Goal: Information Seeking & Learning: Compare options

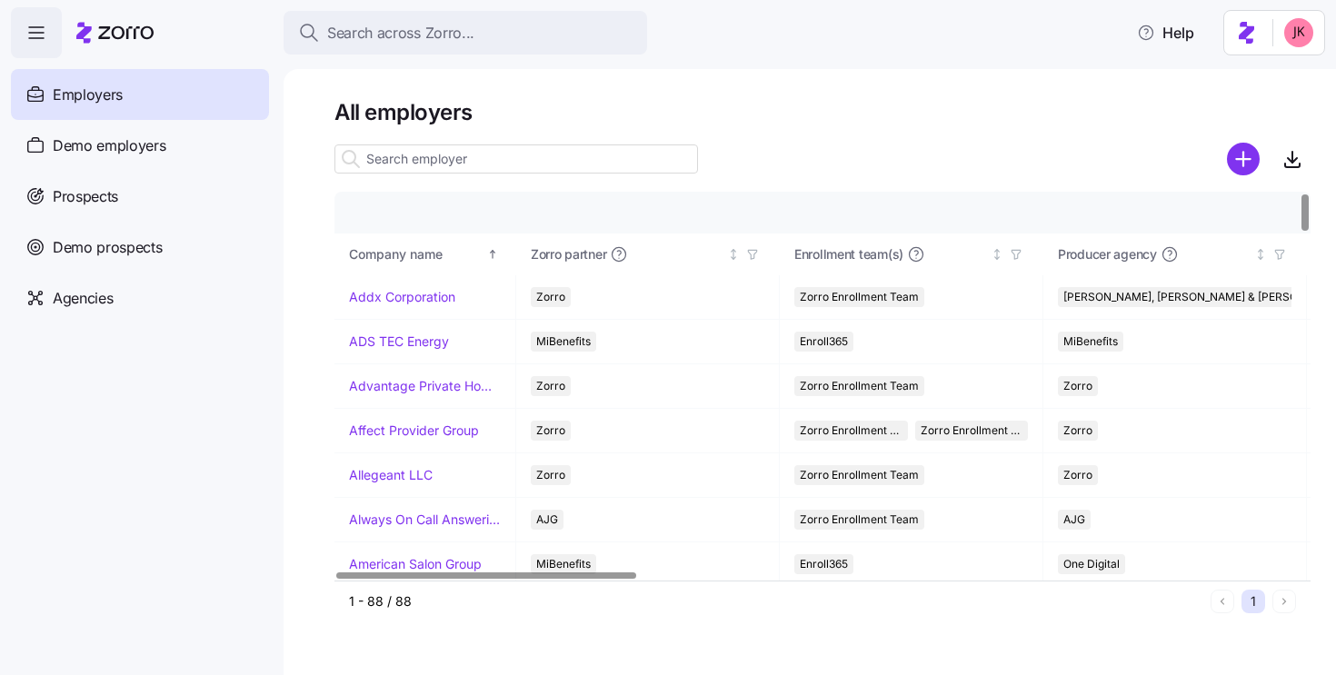
click at [419, 149] on input at bounding box center [515, 158] width 363 height 29
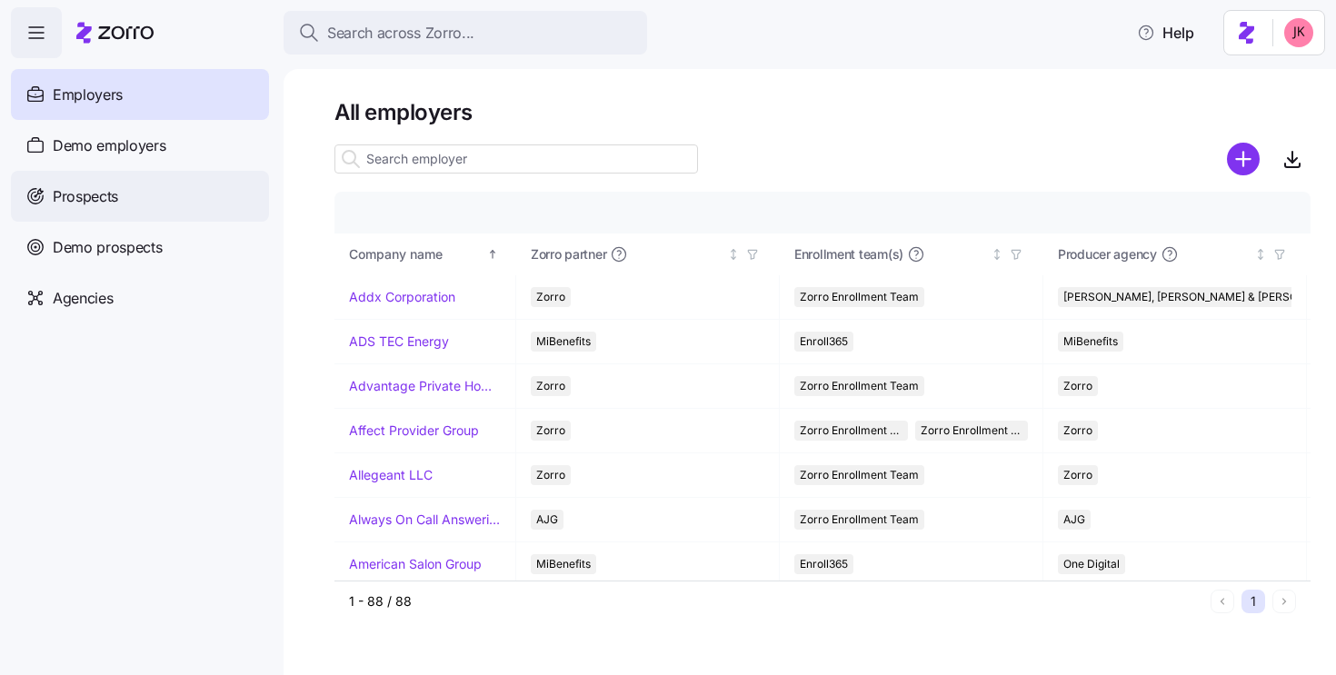
click at [153, 194] on div "Prospects" at bounding box center [140, 196] width 258 height 51
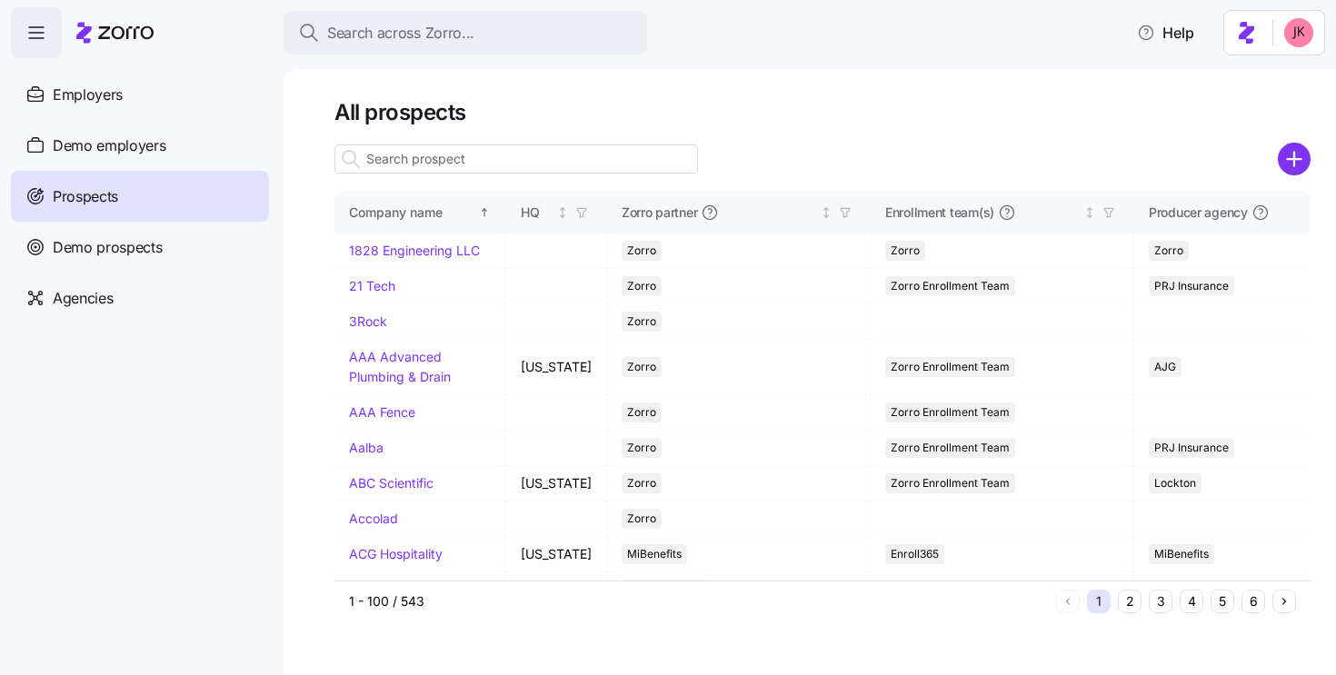
click at [509, 165] on input at bounding box center [515, 158] width 363 height 29
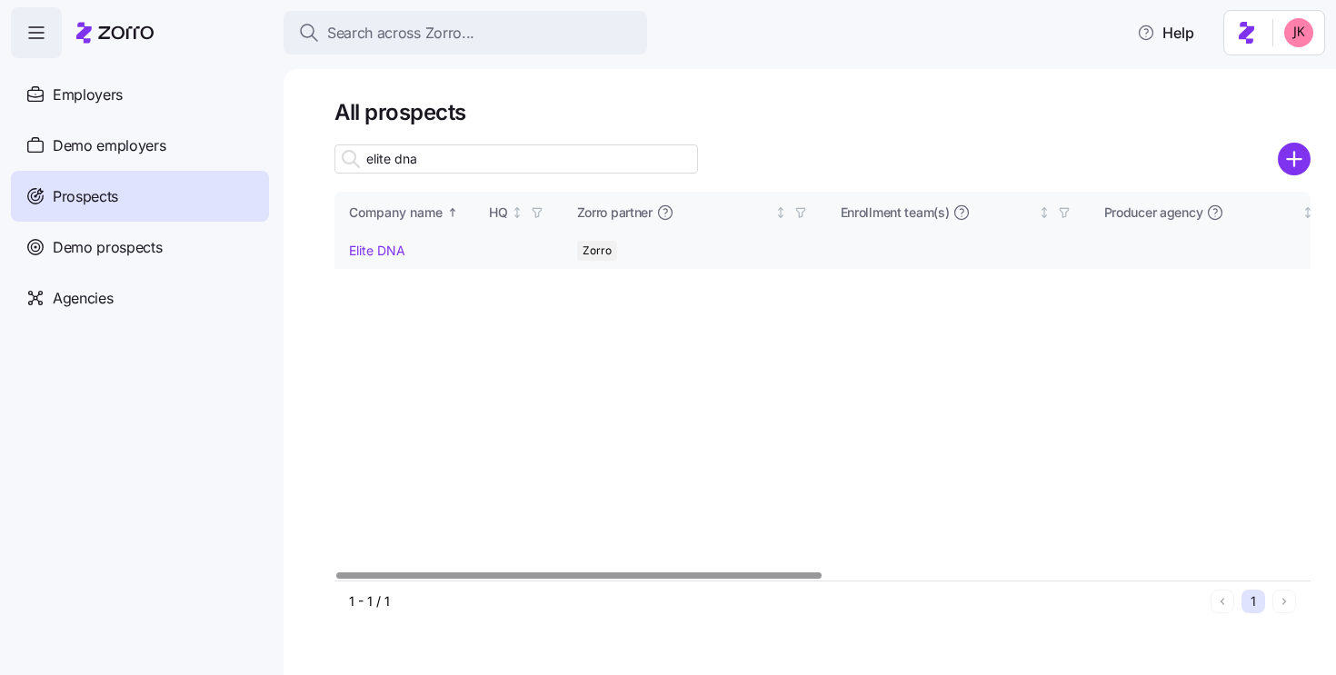
type input "elite dna"
click at [391, 255] on link "Elite DNA" at bounding box center [377, 250] width 56 height 15
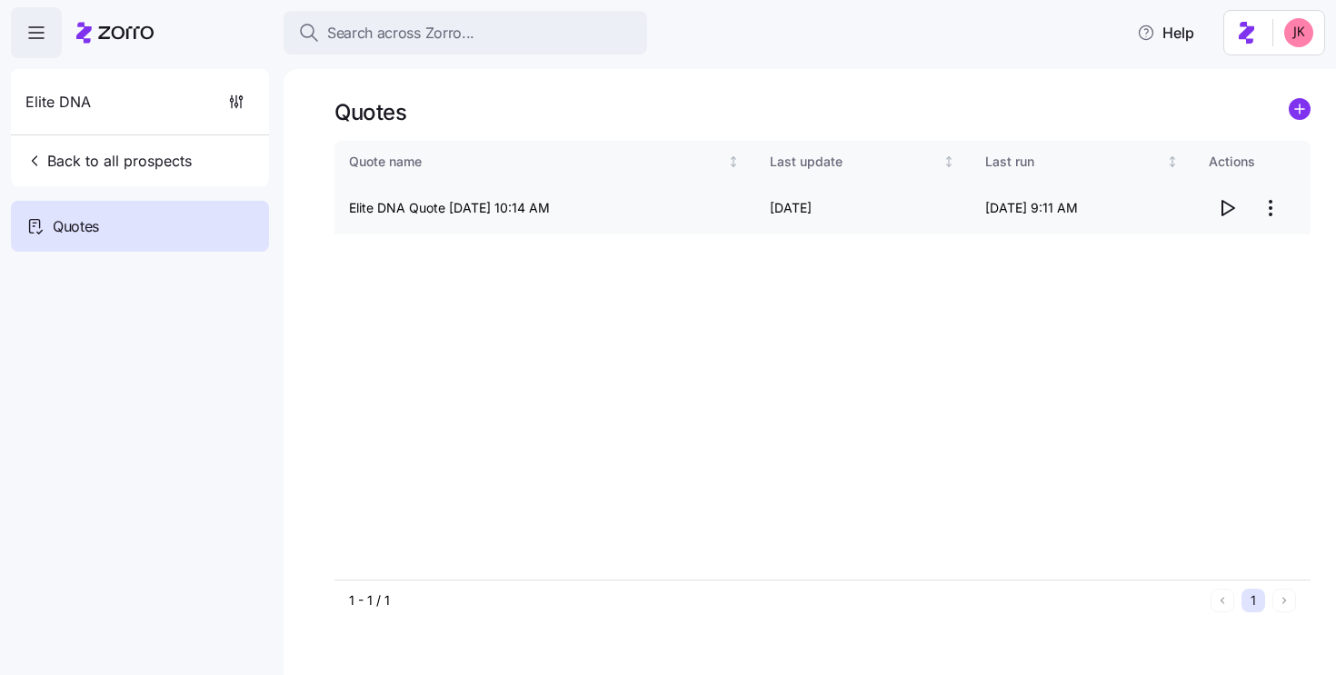
click at [1227, 214] on icon "button" at bounding box center [1227, 208] width 22 height 22
click at [128, 168] on span "Back to all prospects" at bounding box center [108, 161] width 166 height 22
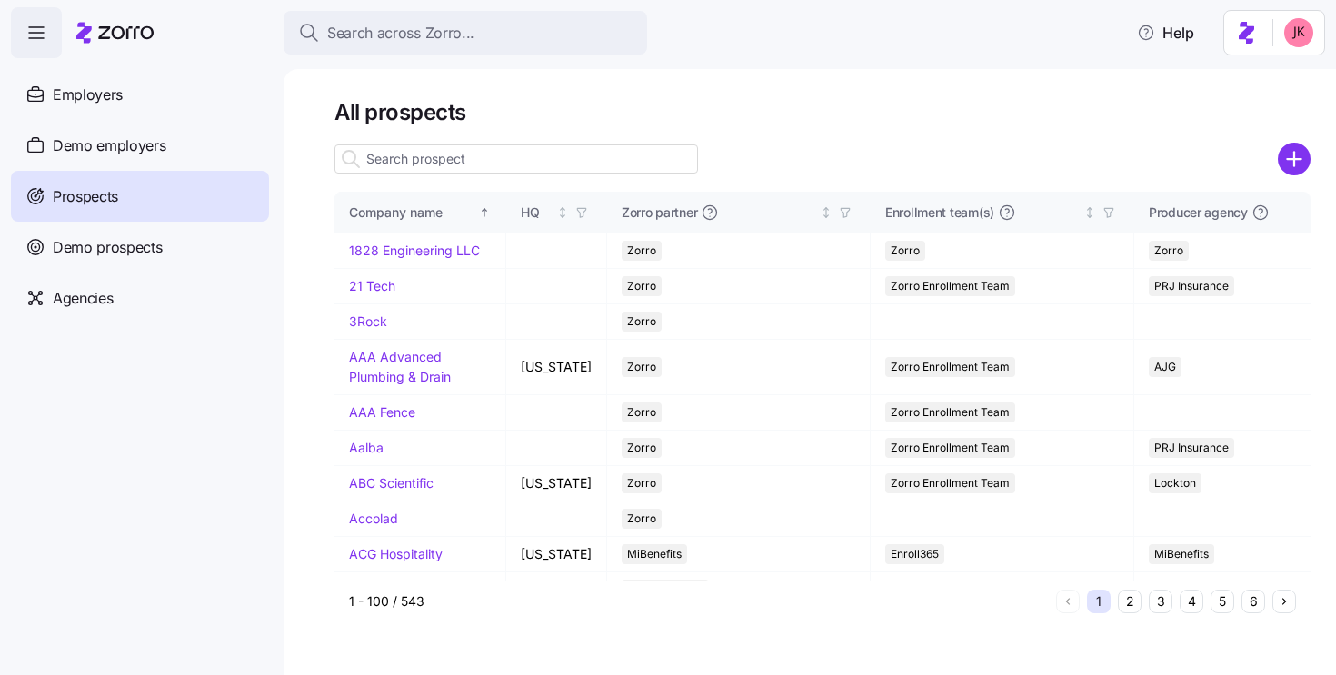
click at [414, 150] on input at bounding box center [515, 158] width 363 height 29
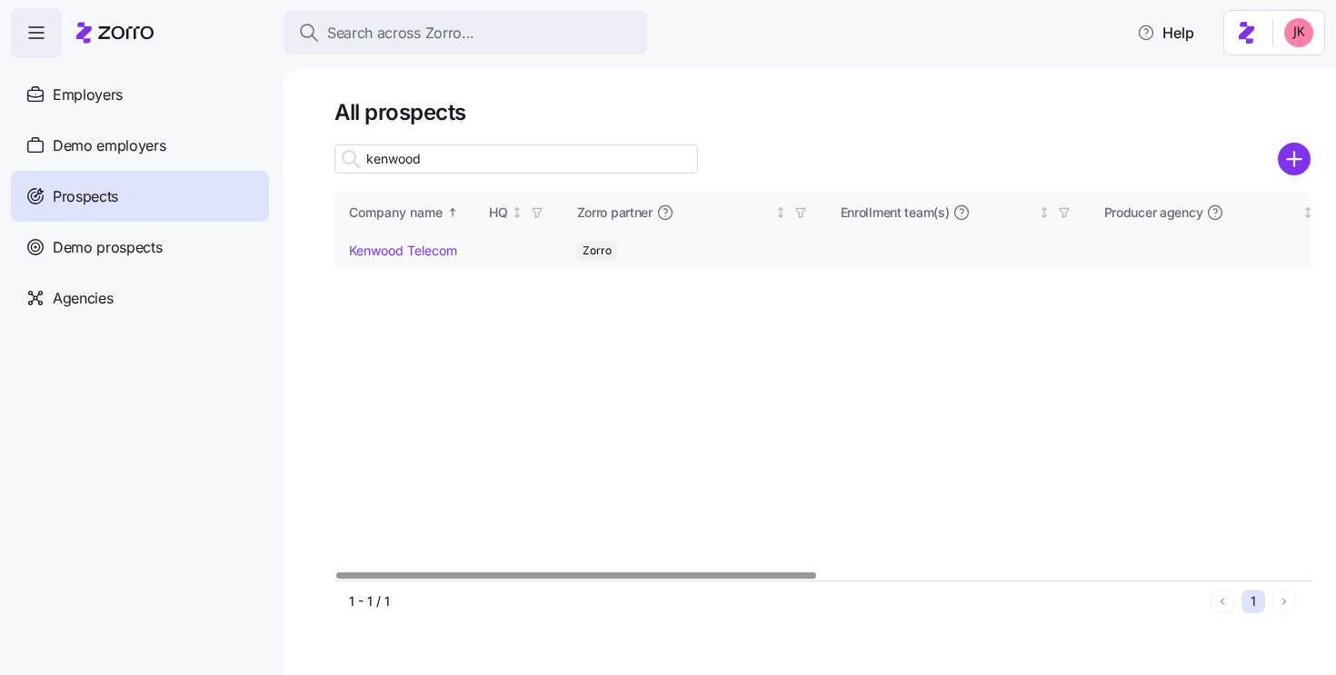
type input "kenwood"
click at [401, 253] on link "Kenwood Telecom" at bounding box center [403, 250] width 108 height 15
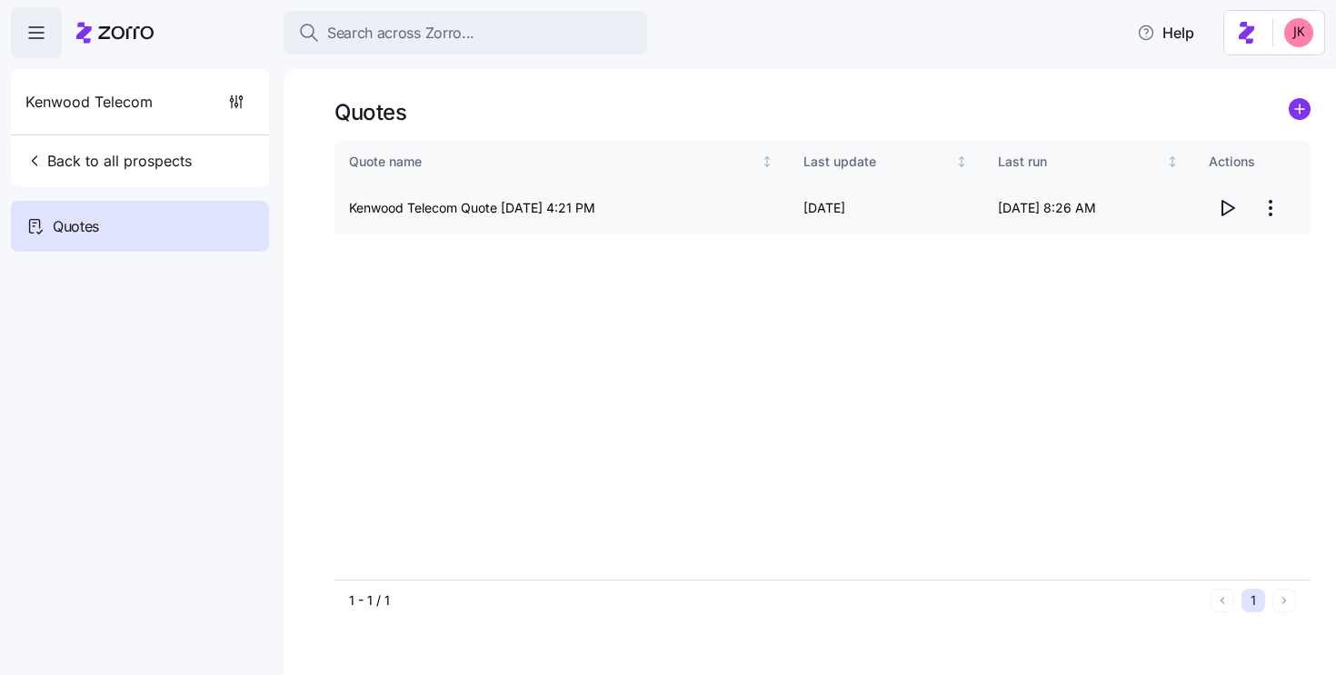
click at [1228, 207] on icon "button" at bounding box center [1227, 208] width 22 height 22
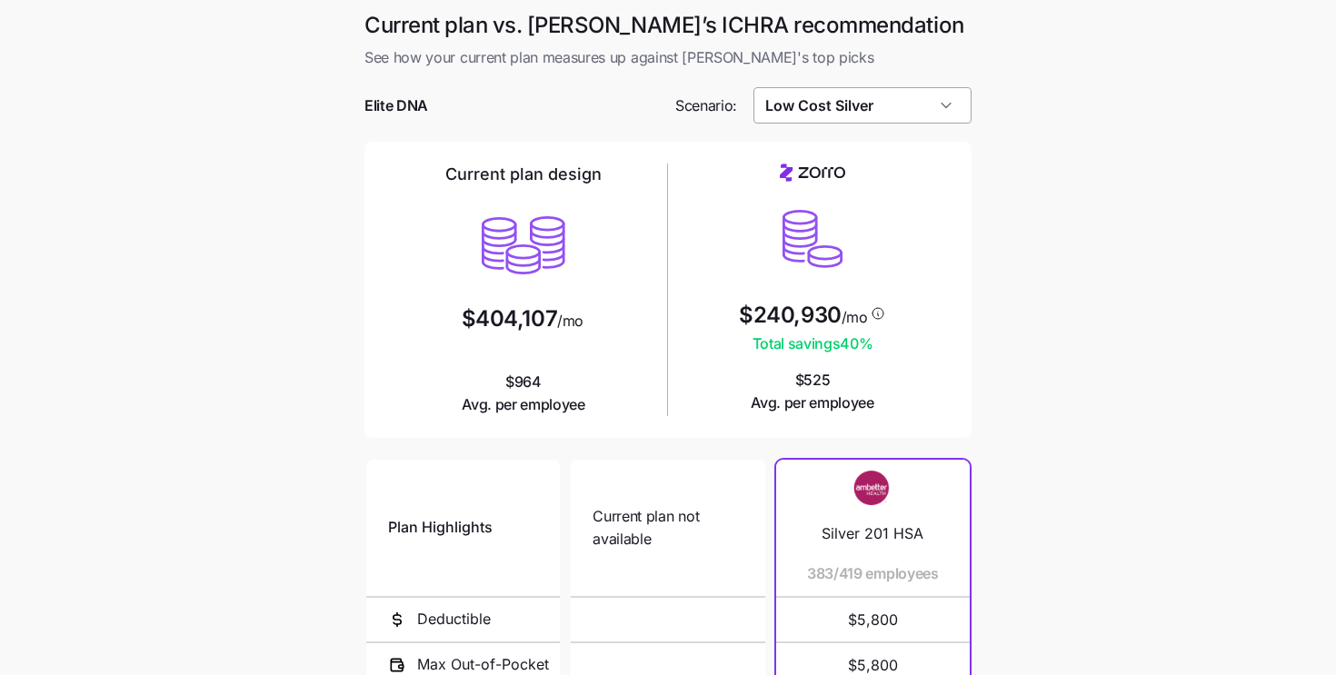
click at [819, 113] on input "Low Cost Silver" at bounding box center [862, 105] width 219 height 36
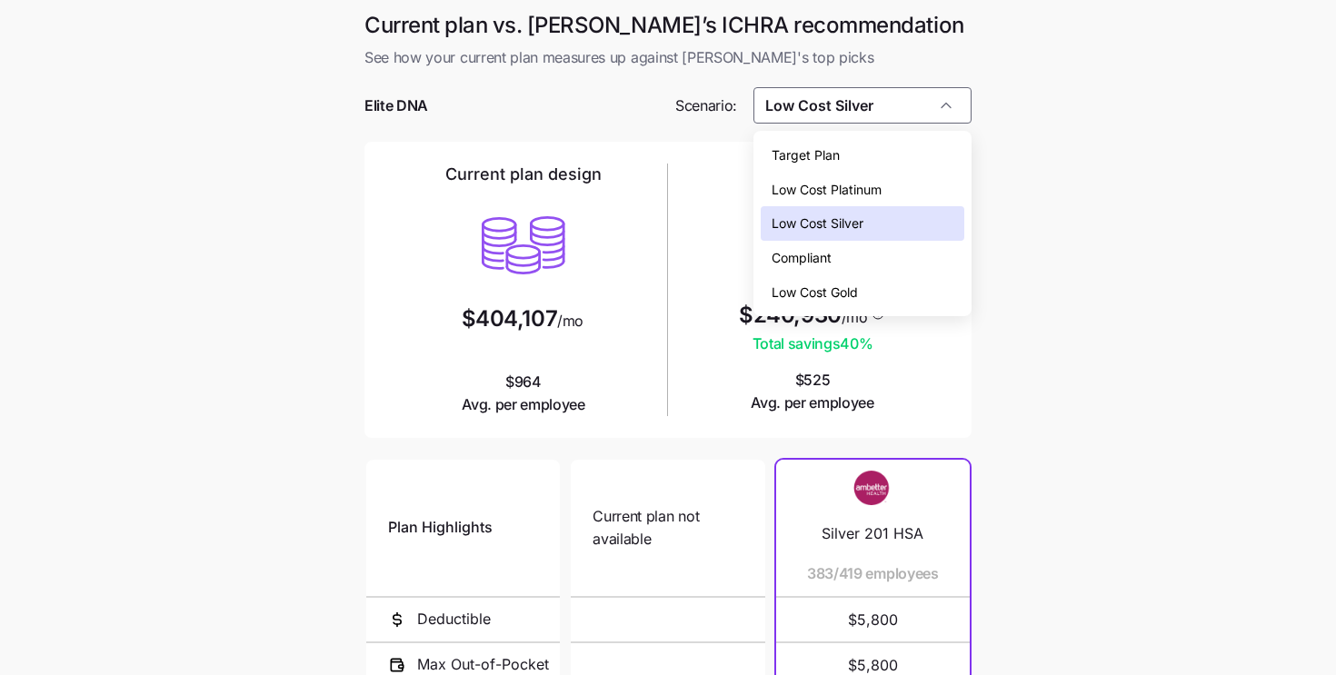
click at [818, 287] on span "Low Cost Gold" at bounding box center [814, 293] width 86 height 20
type input "Low Cost Gold"
